Goal: Information Seeking & Learning: Learn about a topic

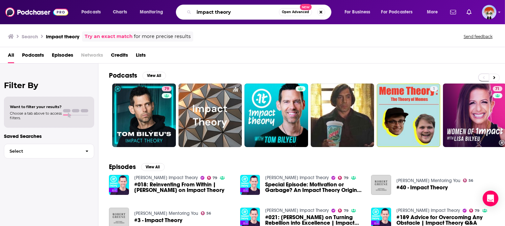
click at [252, 12] on input "impact theory" at bounding box center [236, 12] width 85 height 11
type input "focus on the family"
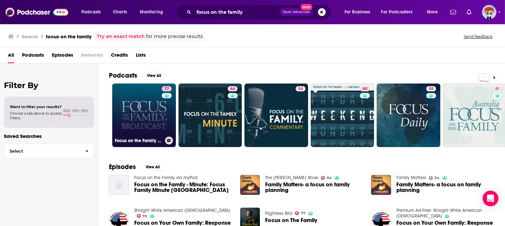
click at [162, 138] on h3 "Focus on the Family Broadcast" at bounding box center [139, 141] width 48 height 6
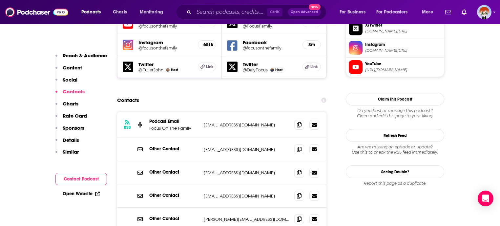
scroll to position [623, 0]
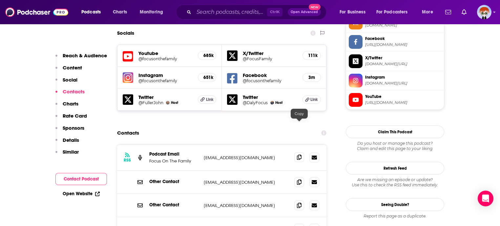
click at [299, 155] on icon at bounding box center [299, 157] width 5 height 5
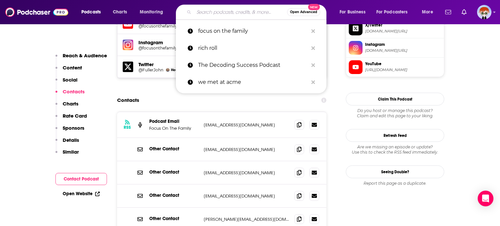
click at [204, 10] on input "Search podcasts, credits, & more..." at bounding box center [240, 12] width 93 height 11
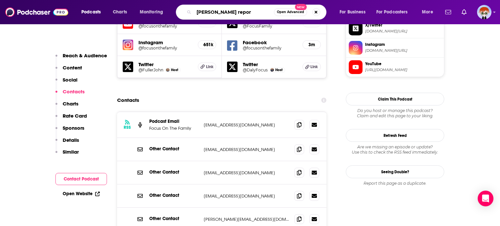
type input "[PERSON_NAME] report"
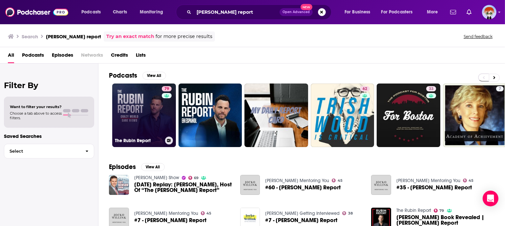
click at [152, 120] on link "79 The [PERSON_NAME] Report" at bounding box center [144, 116] width 64 height 64
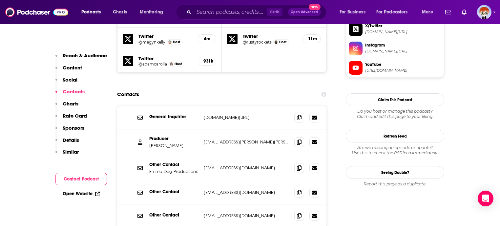
scroll to position [656, 0]
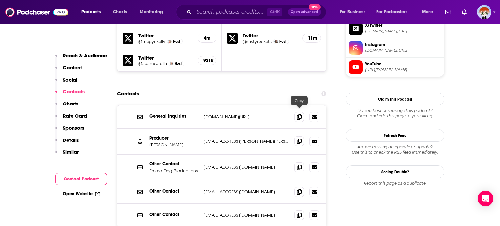
click at [297, 137] on span at bounding box center [299, 142] width 10 height 10
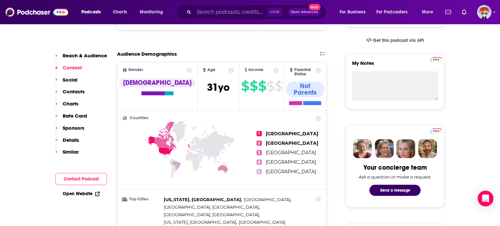
scroll to position [197, 0]
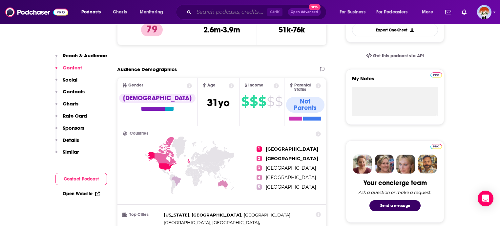
click at [207, 14] on input "Search podcasts, credits, & more..." at bounding box center [230, 12] width 73 height 11
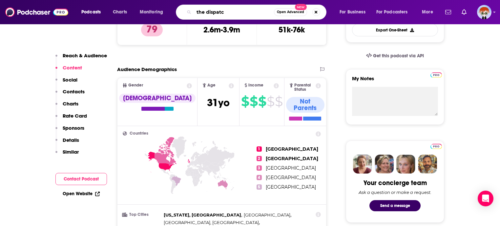
type input "the dispatch"
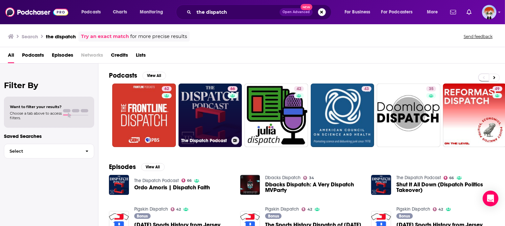
click at [205, 113] on link "66 The Dispatch Podcast" at bounding box center [211, 116] width 64 height 64
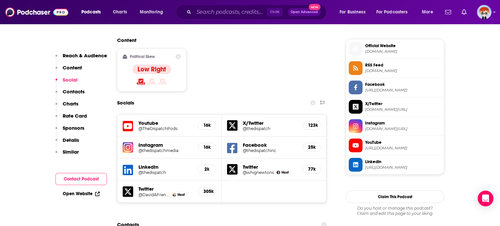
scroll to position [558, 0]
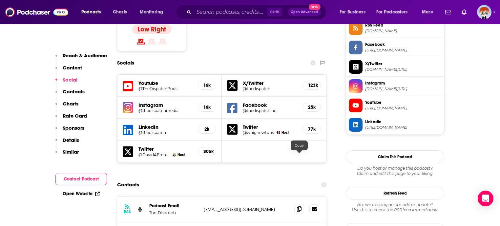
click at [300, 207] on icon at bounding box center [299, 209] width 5 height 5
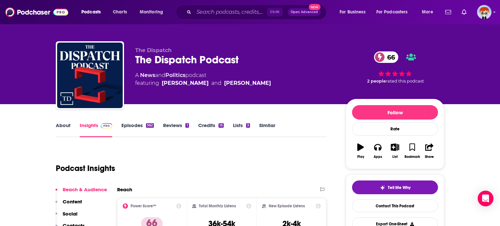
scroll to position [0, 0]
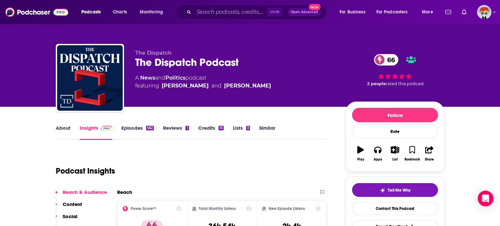
click at [133, 131] on link "Episodes 562" at bounding box center [137, 132] width 32 height 15
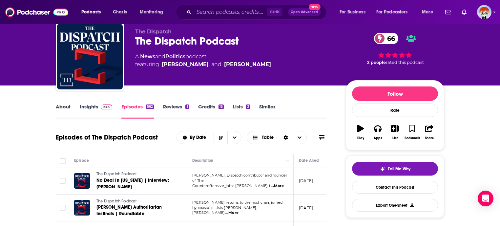
scroll to position [33, 0]
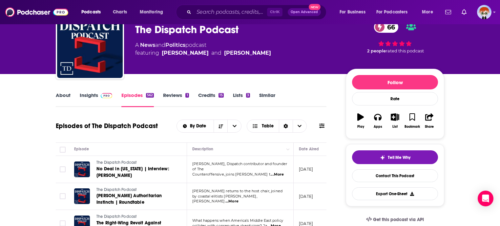
click at [234, 55] on div "[PERSON_NAME]" at bounding box center [247, 53] width 47 height 8
click at [196, 17] on input "Search podcasts, credits, & more..." at bounding box center [230, 12] width 73 height 11
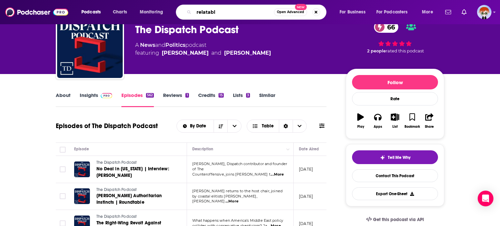
type input "relatable"
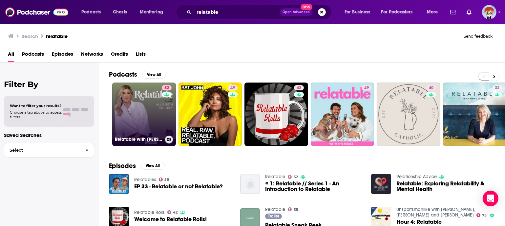
click at [146, 116] on link "82 Relatable with [PERSON_NAME] [PERSON_NAME]" at bounding box center [144, 115] width 64 height 64
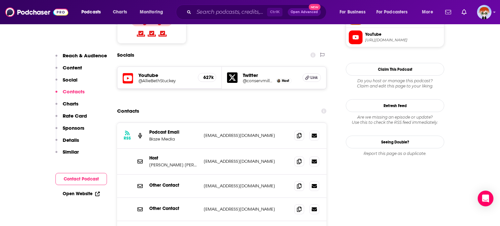
scroll to position [558, 0]
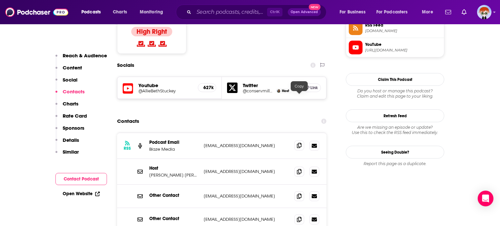
click at [302, 141] on span at bounding box center [299, 146] width 10 height 10
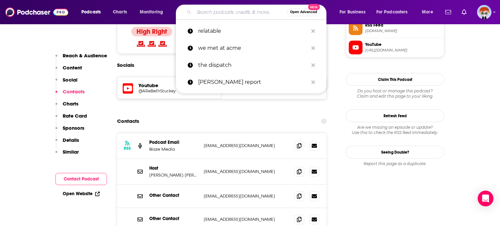
click at [215, 12] on input "Search podcasts, credits, & more..." at bounding box center [240, 12] width 93 height 11
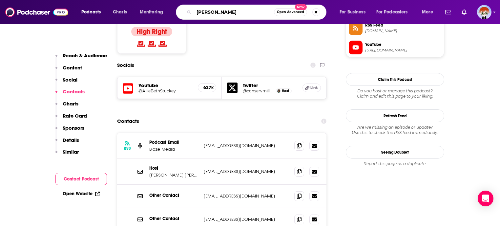
type input "[PERSON_NAME]"
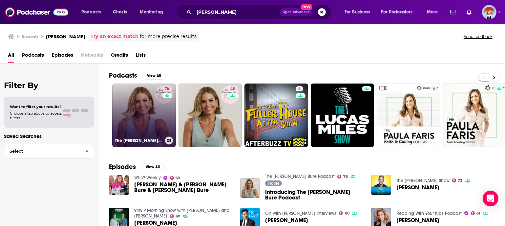
click at [151, 125] on link "76 The [PERSON_NAME] Bure Podcast" at bounding box center [144, 116] width 64 height 64
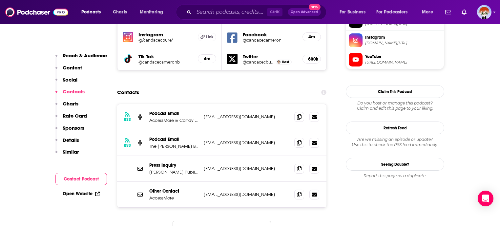
scroll to position [623, 0]
click at [299, 114] on icon at bounding box center [299, 116] width 5 height 5
